Goal: Information Seeking & Learning: Learn about a topic

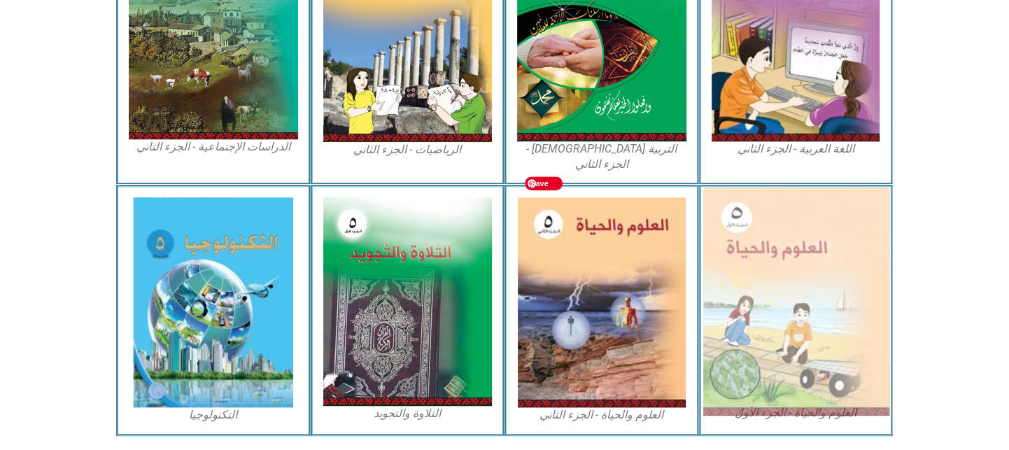
scroll to position [786, 0]
click at [763, 266] on img at bounding box center [796, 301] width 186 height 229
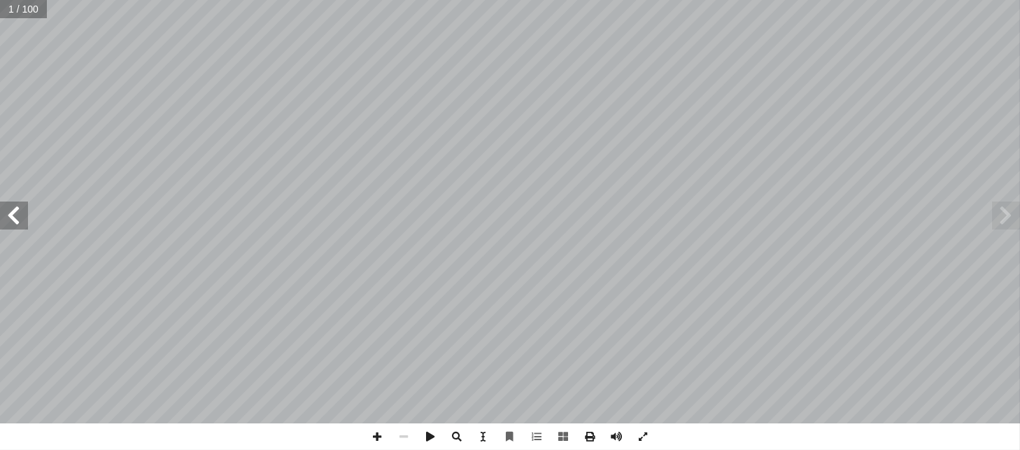
click at [7, 216] on span at bounding box center [14, 216] width 28 height 28
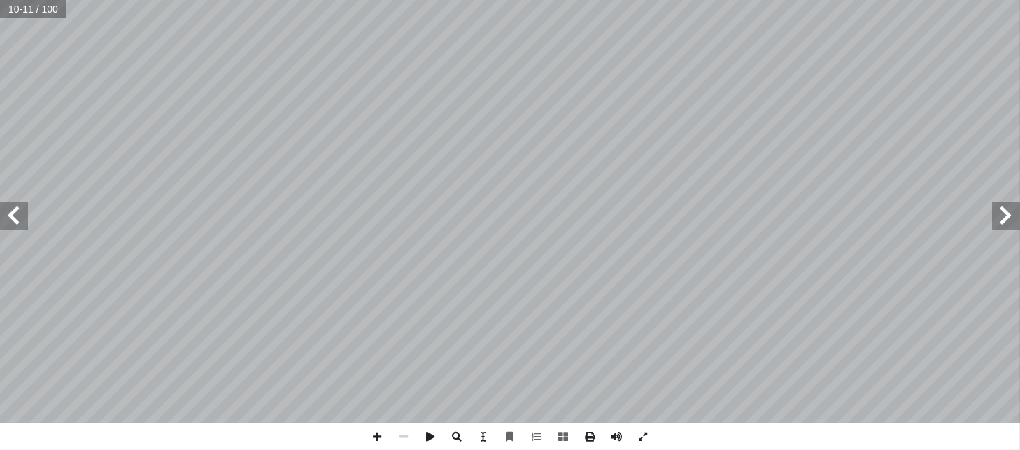
click at [7, 216] on span at bounding box center [14, 216] width 28 height 28
click at [999, 219] on span at bounding box center [1006, 216] width 28 height 28
click at [1004, 217] on span at bounding box center [1006, 216] width 28 height 28
click at [997, 215] on span at bounding box center [1006, 216] width 28 height 28
click at [1000, 221] on span at bounding box center [1006, 216] width 28 height 28
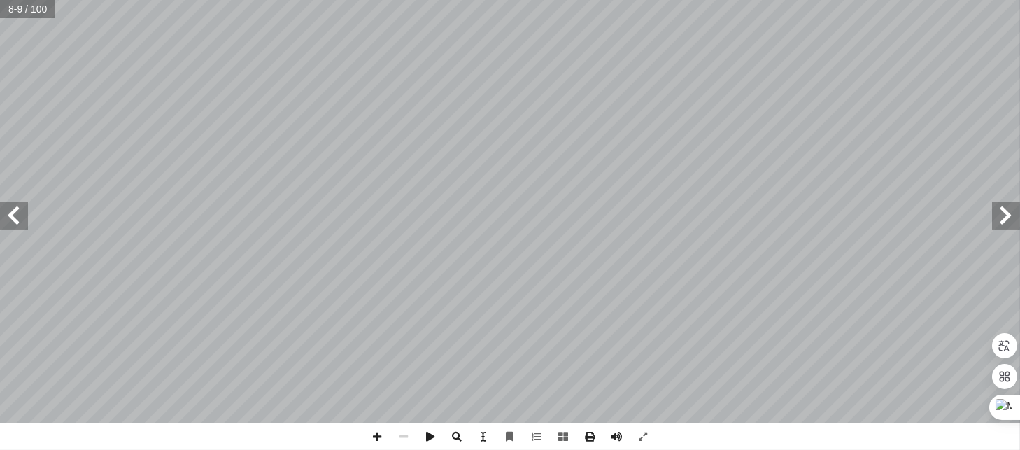
click at [12, 224] on span at bounding box center [14, 216] width 28 height 28
